Goal: Task Accomplishment & Management: Use online tool/utility

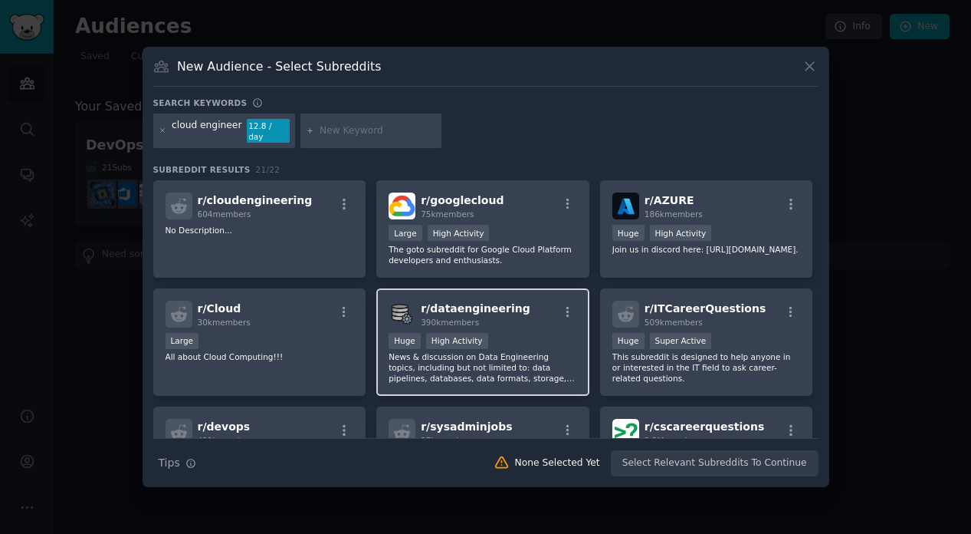
click at [481, 302] on span "r/ dataengineering" at bounding box center [476, 308] width 110 height 12
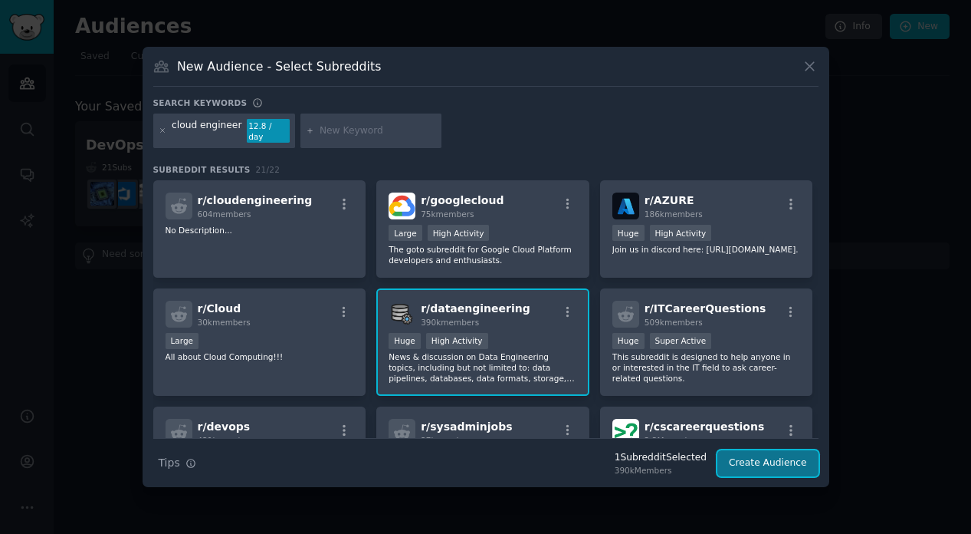
click at [747, 457] on button "Create Audience" at bounding box center [768, 463] width 101 height 26
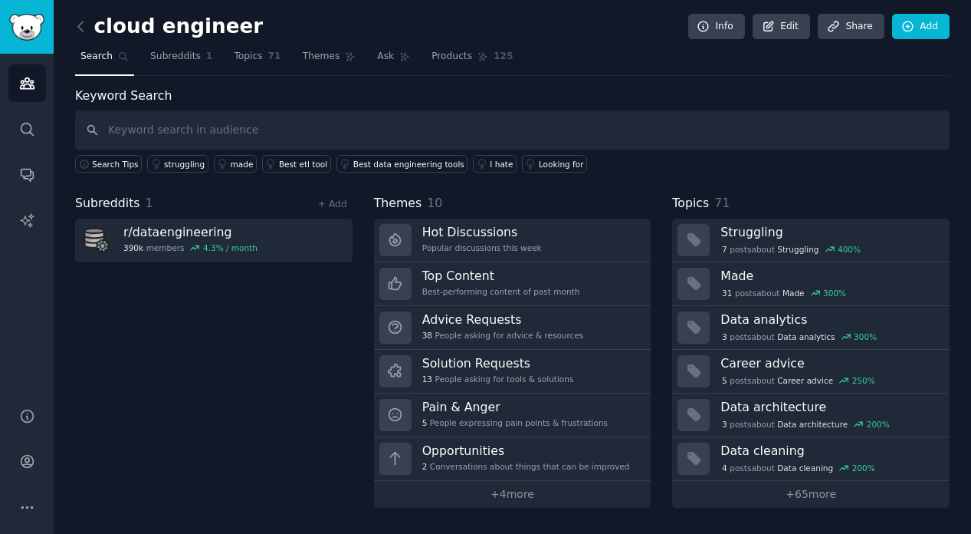
click at [355, 149] on div "Search Tips struggling made Best etl tool Best data engineering tools I hate Lo…" at bounding box center [512, 160] width 875 height 23
click at [342, 133] on input "text" at bounding box center [512, 129] width 875 height 39
type input "cloud backup"
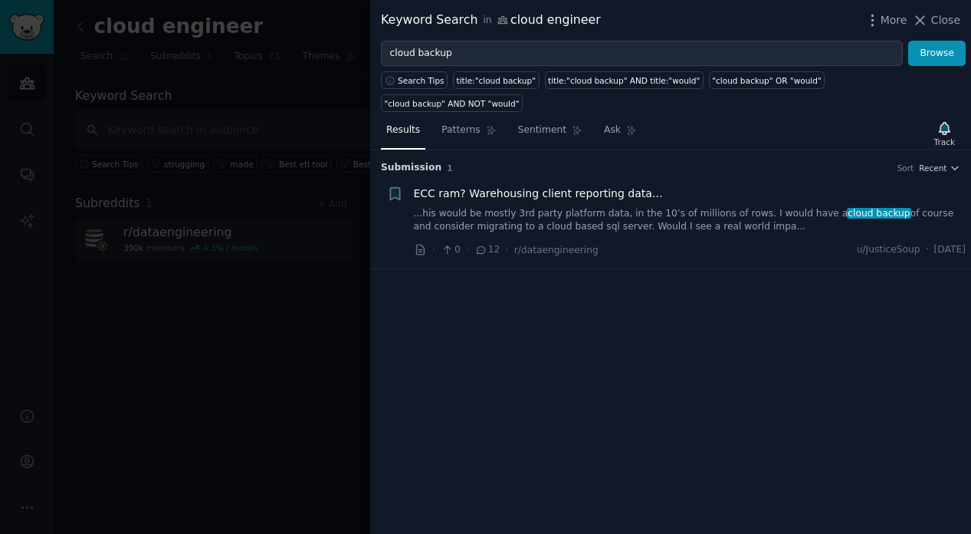
click at [539, 218] on link "...his would be mostly 3rd party platform data, in the 10’s of millions of rows…" at bounding box center [690, 220] width 553 height 27
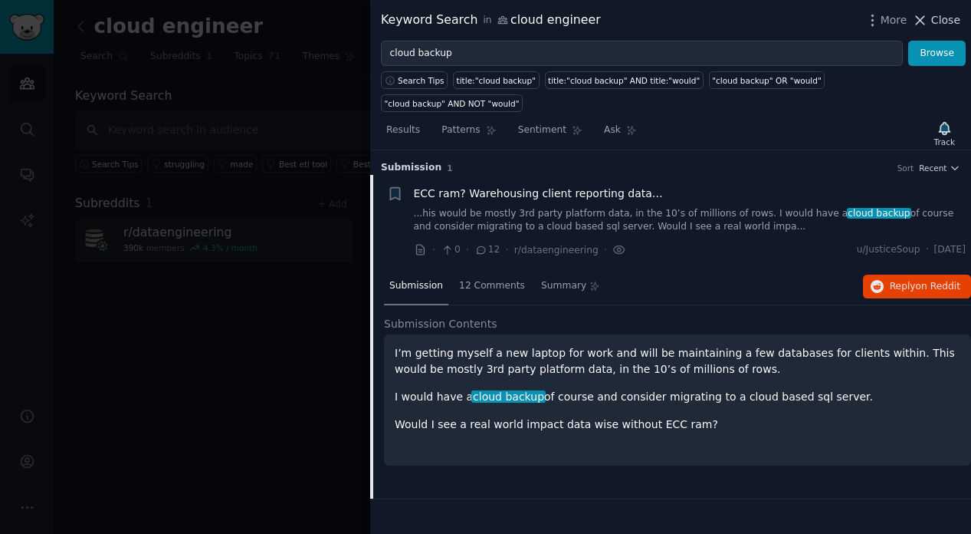
click at [944, 12] on span "Close" at bounding box center [945, 20] width 29 height 16
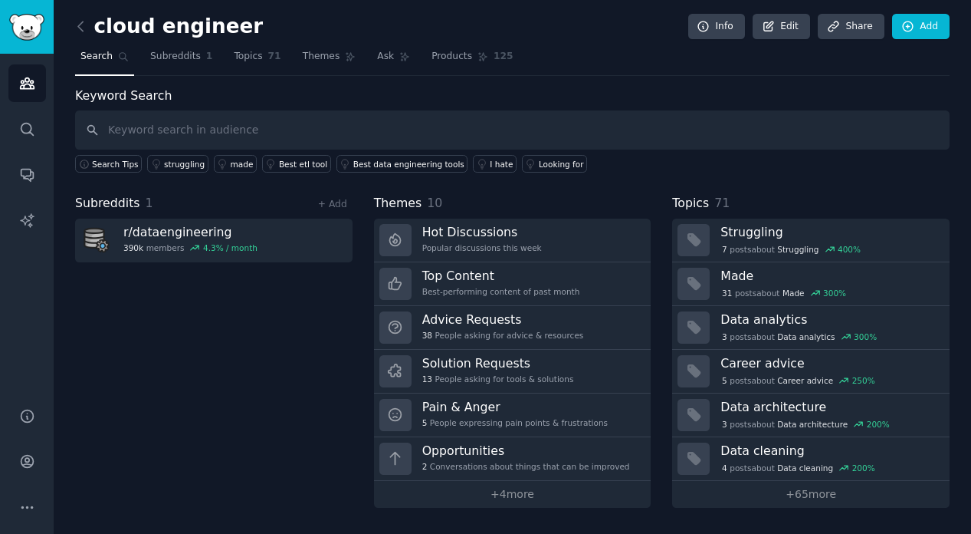
click at [104, 61] on span "Search" at bounding box center [96, 57] width 32 height 14
click at [71, 20] on div "cloud engineer Info Edit Share Add Search Subreddits 1 Topics 71 Themes Ask Pro…" at bounding box center [513, 267] width 918 height 534
click at [78, 24] on icon at bounding box center [81, 26] width 16 height 16
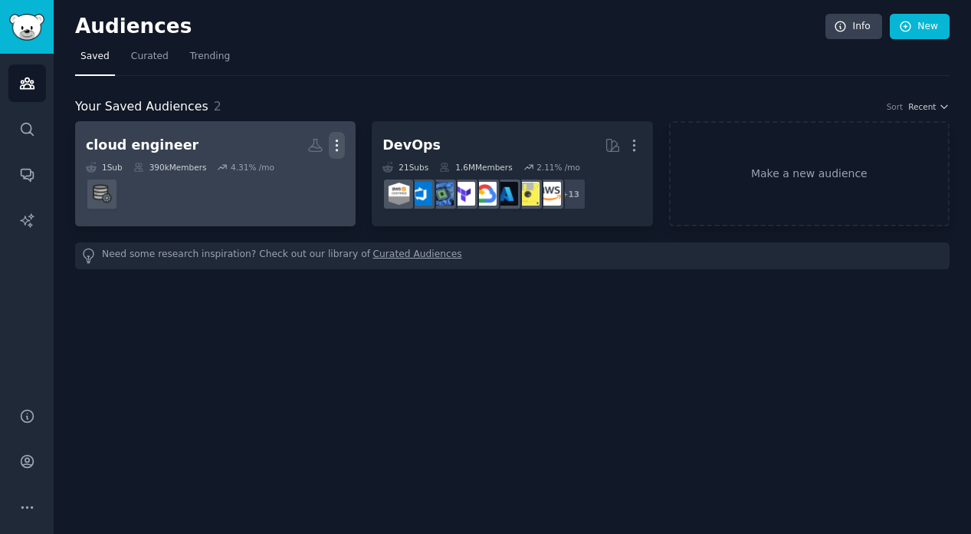
click at [340, 143] on icon "button" at bounding box center [337, 145] width 16 height 16
click at [297, 185] on p "Delete" at bounding box center [295, 177] width 35 height 16
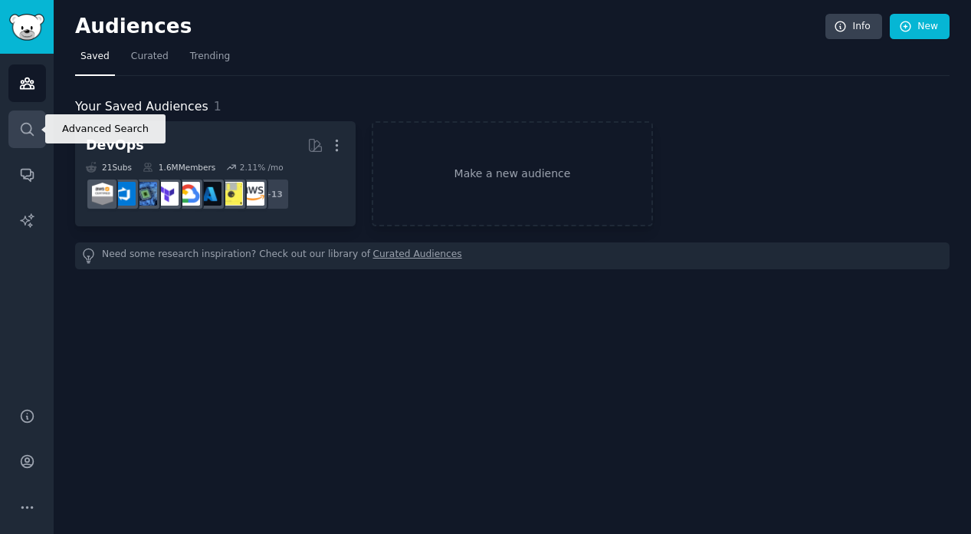
click at [24, 133] on icon "Sidebar" at bounding box center [27, 129] width 12 height 12
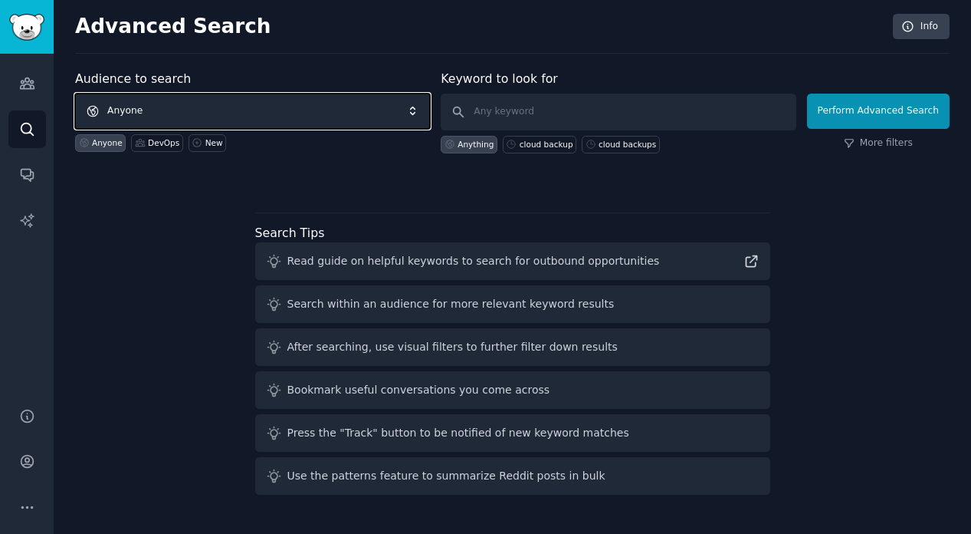
click at [287, 113] on span "Anyone" at bounding box center [252, 111] width 355 height 35
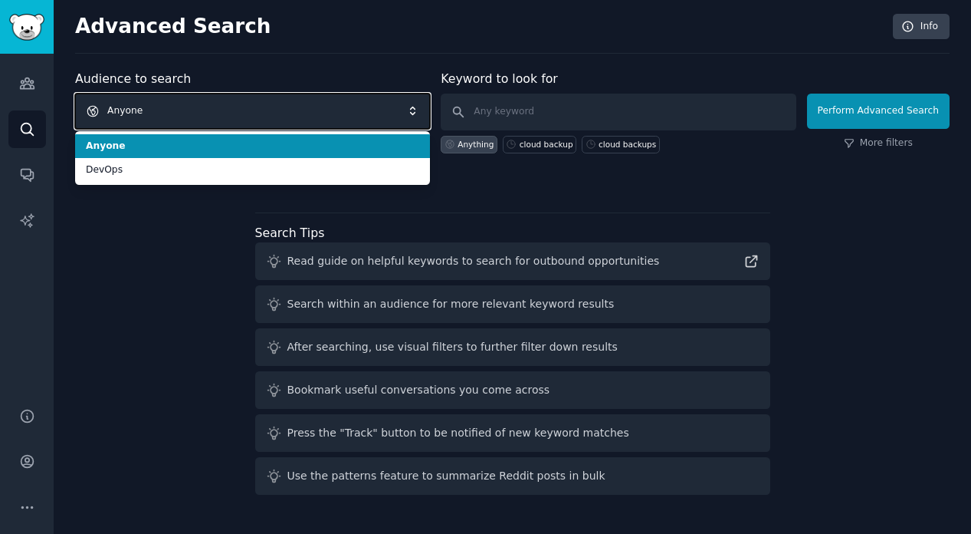
click at [280, 107] on span "Anyone" at bounding box center [252, 111] width 355 height 35
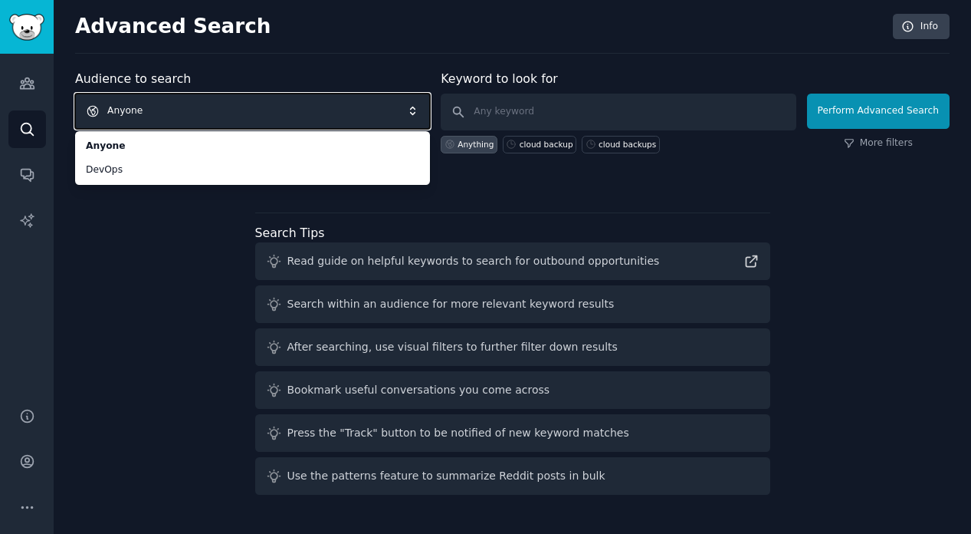
click at [215, 113] on span "Anyone" at bounding box center [252, 111] width 355 height 35
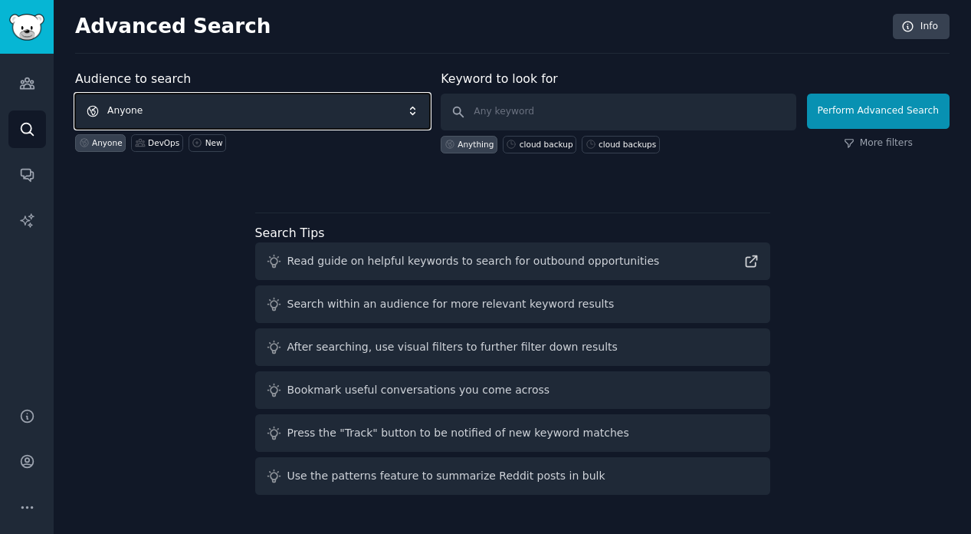
click at [215, 113] on span "Anyone" at bounding box center [252, 111] width 355 height 35
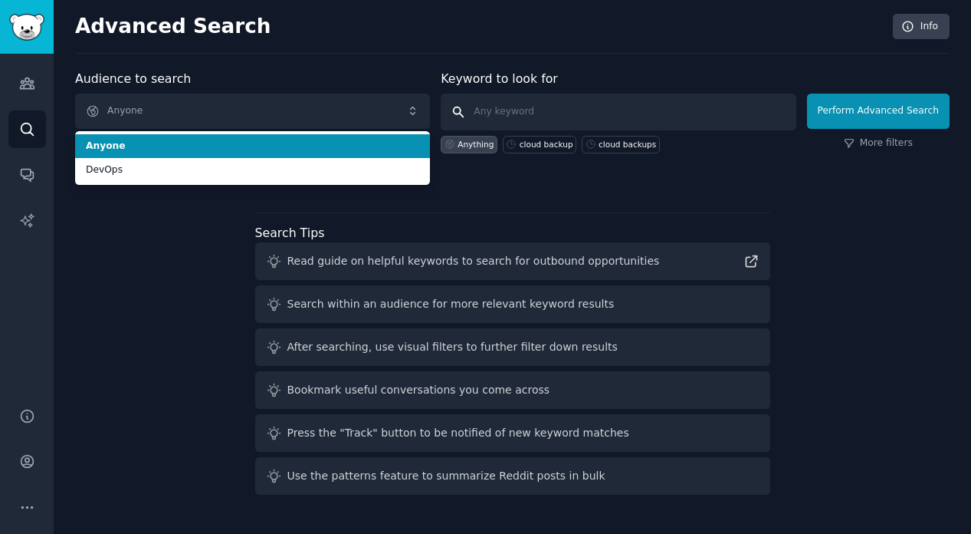
click at [552, 120] on input "text" at bounding box center [618, 112] width 355 height 37
